Goal: Task Accomplishment & Management: Use online tool/utility

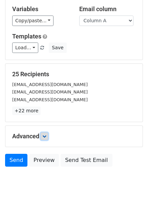
click at [46, 138] on icon at bounding box center [44, 137] width 4 height 4
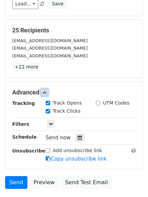
scroll to position [128, 0]
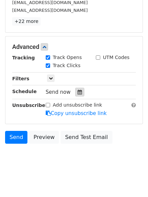
click at [75, 95] on div at bounding box center [79, 92] width 9 height 9
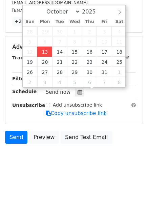
type input "2025-10-13 12:00"
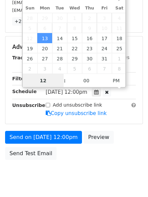
scroll to position [0, 0]
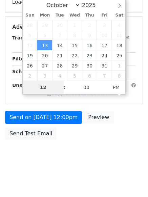
type input "4"
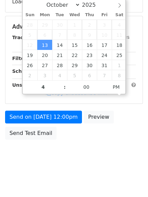
type input "2025-10-13 16:00"
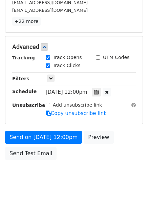
click at [56, 180] on body "New Campaign Daily emails left: 50 Google Sheet: Hunting Variables Copy/paste..…" at bounding box center [74, 33] width 148 height 313
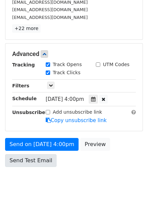
scroll to position [128, 0]
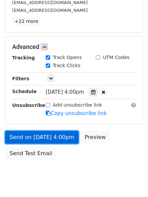
click at [40, 135] on link "Send on Oct 13 at 4:00pm" at bounding box center [41, 137] width 73 height 13
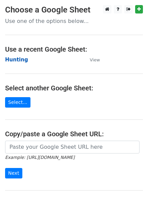
click at [6, 61] on strong "Hunting" at bounding box center [16, 60] width 23 height 6
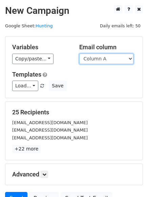
click at [94, 60] on select "Column A Column B Column C Column D Column E Column F" at bounding box center [106, 59] width 54 height 10
select select "Column B"
click at [79, 54] on select "Column A Column B Column C Column D Column E Column F" at bounding box center [106, 59] width 54 height 10
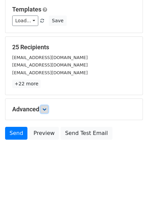
click at [43, 109] on link at bounding box center [44, 109] width 7 height 7
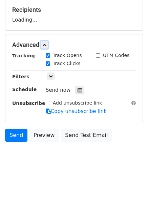
scroll to position [104, 0]
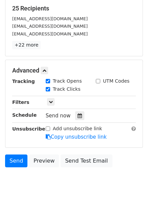
drag, startPoint x: 76, startPoint y: 87, endPoint x: 71, endPoint y: 86, distance: 5.8
click at [77, 87] on div "Track Clicks" at bounding box center [66, 90] width 50 height 8
click at [77, 115] on icon at bounding box center [79, 116] width 4 height 5
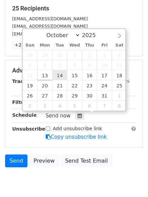
type input "2025-10-14 12:00"
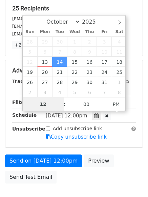
scroll to position [0, 0]
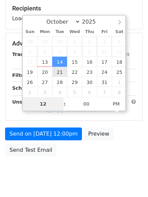
type input "5"
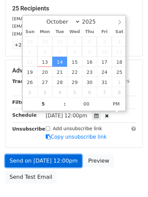
type input "2025-10-14 17:00"
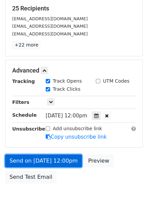
click at [44, 160] on link "Send on Oct 14 at 12:00pm" at bounding box center [43, 161] width 77 height 13
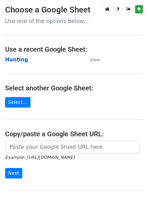
click at [14, 58] on strong "Hunting" at bounding box center [16, 60] width 23 height 6
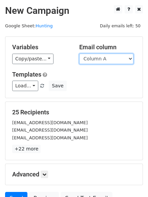
click at [88, 60] on select "Column A Column B Column C Column D Column E Column F" at bounding box center [106, 59] width 54 height 10
select select "Column C"
click at [79, 54] on select "Column A Column B Column C Column D Column E Column F" at bounding box center [106, 59] width 54 height 10
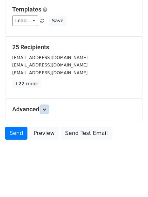
drag, startPoint x: 46, startPoint y: 110, endPoint x: 57, endPoint y: 122, distance: 17.2
click at [46, 109] on icon at bounding box center [44, 109] width 4 height 4
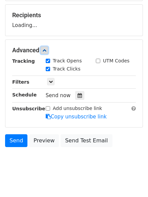
scroll to position [102, 0]
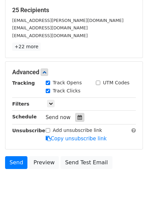
click at [77, 114] on div at bounding box center [79, 117] width 9 height 9
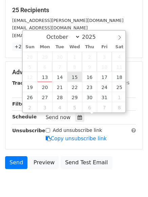
type input "2025-10-15 12:00"
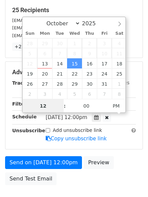
scroll to position [0, 0]
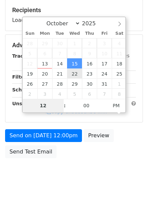
type input "6"
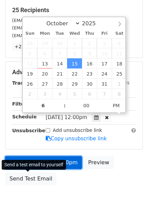
type input "2025-10-15 18:00"
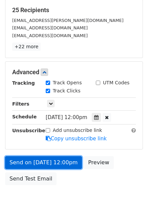
click at [42, 164] on link "Send on Oct 15 at 12:00pm" at bounding box center [43, 163] width 77 height 13
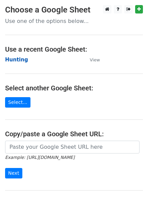
click at [16, 59] on strong "Hunting" at bounding box center [16, 60] width 23 height 6
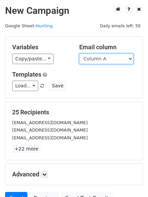
click at [98, 61] on select "Column A Column B Column C Column D Column E Column F" at bounding box center [106, 59] width 54 height 10
select select "Column D"
click at [79, 54] on select "Column A Column B Column C Column D Column E Column F" at bounding box center [106, 59] width 54 height 10
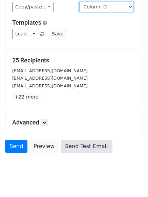
scroll to position [65, 0]
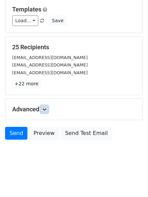
click at [43, 110] on link at bounding box center [44, 109] width 7 height 7
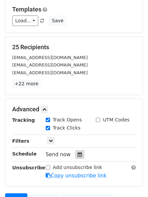
click at [77, 154] on icon at bounding box center [79, 154] width 4 height 5
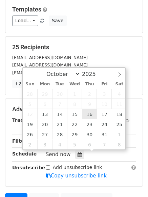
type input "2025-10-16 12:00"
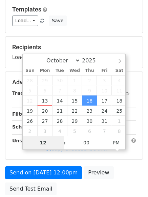
type input "7"
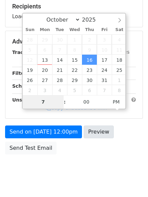
scroll to position [121, 0]
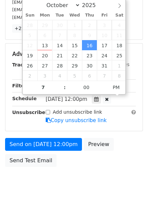
type input "2025-10-16 19:00"
click at [53, 137] on form "Variables Copy/paste... {{Column A}} {{Column B}} {{Column C}} {{Column D}} {{C…" at bounding box center [74, 43] width 138 height 255
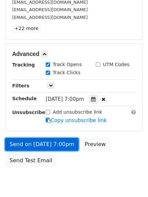
click at [52, 139] on link "Send on Oct 16 at 7:00pm" at bounding box center [41, 144] width 73 height 13
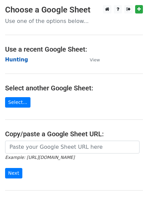
click at [12, 59] on strong "Hunting" at bounding box center [16, 60] width 23 height 6
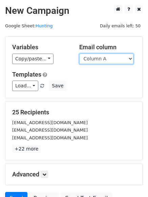
drag, startPoint x: 0, startPoint y: 0, endPoint x: 88, endPoint y: 59, distance: 105.9
click at [88, 59] on select "Column A Column B Column C Column D Column E Column F" at bounding box center [106, 59] width 54 height 10
select select "Column E"
click at [79, 54] on select "Column A Column B Column C Column D Column E Column F" at bounding box center [106, 59] width 54 height 10
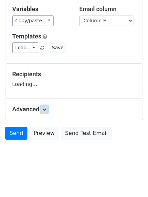
click at [46, 113] on link at bounding box center [44, 109] width 7 height 7
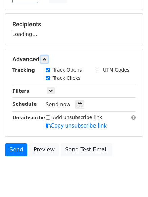
scroll to position [104, 0]
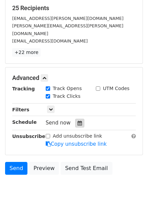
click at [77, 119] on div at bounding box center [79, 123] width 9 height 9
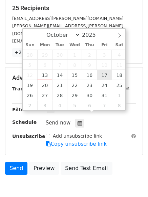
type input "[DATE] 12:00"
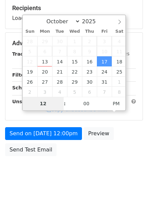
type input "8"
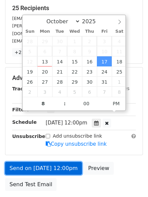
type input "[DATE] 20:00"
click at [43, 162] on link "Send on [DATE] 12:00pm" at bounding box center [43, 168] width 77 height 13
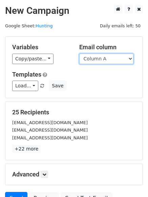
click at [97, 60] on select "Column A Column B Column C Column D Column E Column F" at bounding box center [106, 59] width 54 height 10
select select "Column F"
click at [79, 54] on select "Column A Column B Column C Column D Column E Column F" at bounding box center [106, 59] width 54 height 10
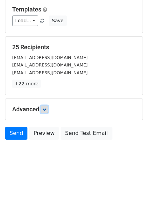
click at [45, 108] on icon at bounding box center [44, 109] width 4 height 4
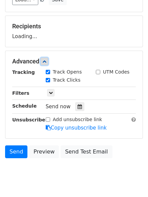
scroll to position [104, 0]
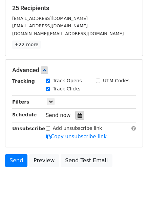
click at [76, 118] on div at bounding box center [79, 115] width 9 height 9
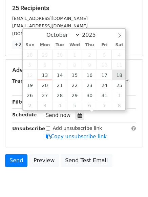
type input "[DATE] 12:00"
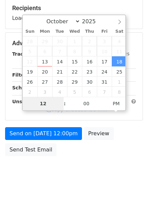
type input "9"
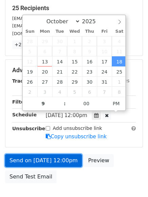
type input "[DATE] 21:00"
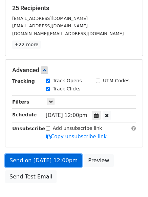
click at [49, 158] on link "Send on [DATE] 12:00pm" at bounding box center [43, 160] width 77 height 13
